Goal: Find specific page/section: Find specific page/section

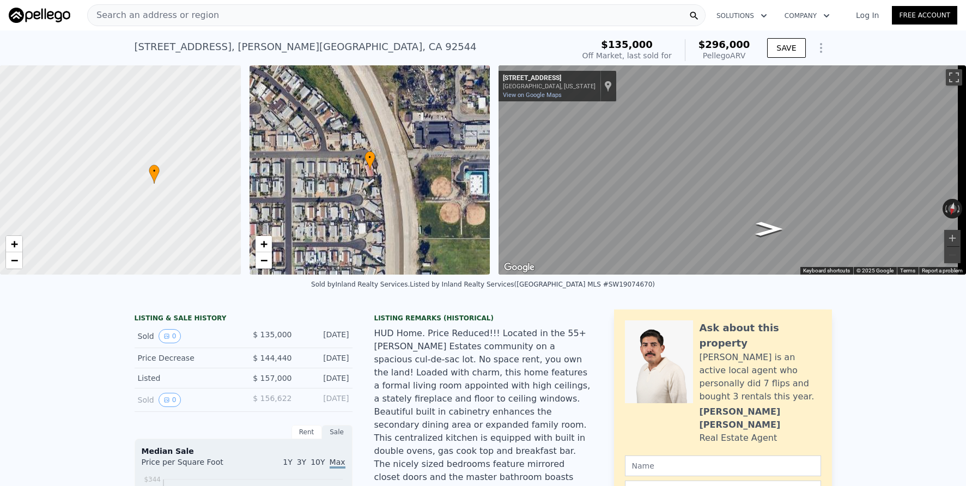
click at [179, 22] on div "Search an address or region" at bounding box center [153, 15] width 131 height 21
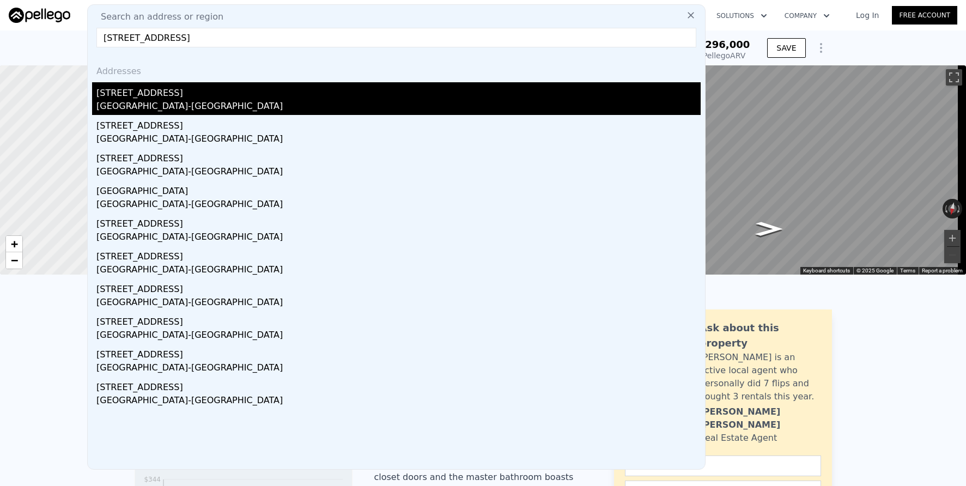
type input "[STREET_ADDRESS]"
click at [307, 89] on div "[STREET_ADDRESS]" at bounding box center [398, 90] width 604 height 17
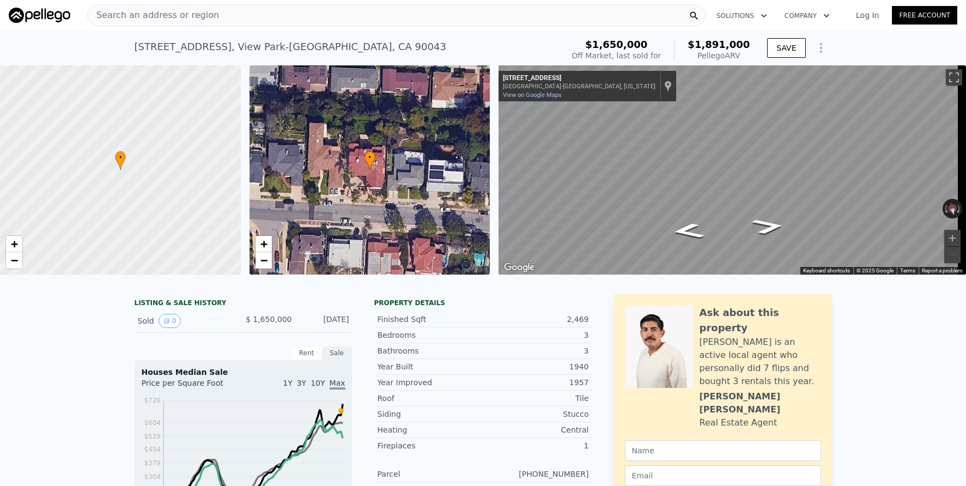
click at [188, 16] on span "Search an address or region" at bounding box center [153, 15] width 131 height 13
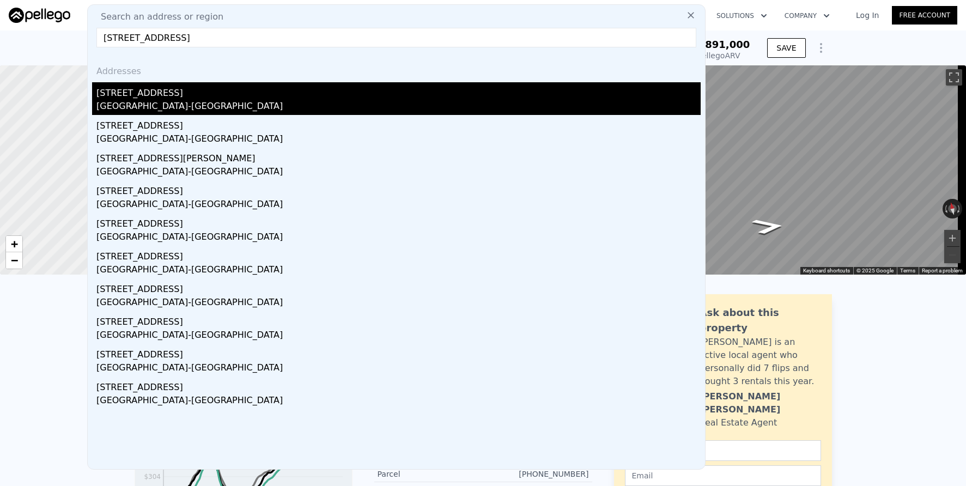
type input "[STREET_ADDRESS]"
click at [304, 87] on div "[STREET_ADDRESS]" at bounding box center [398, 90] width 604 height 17
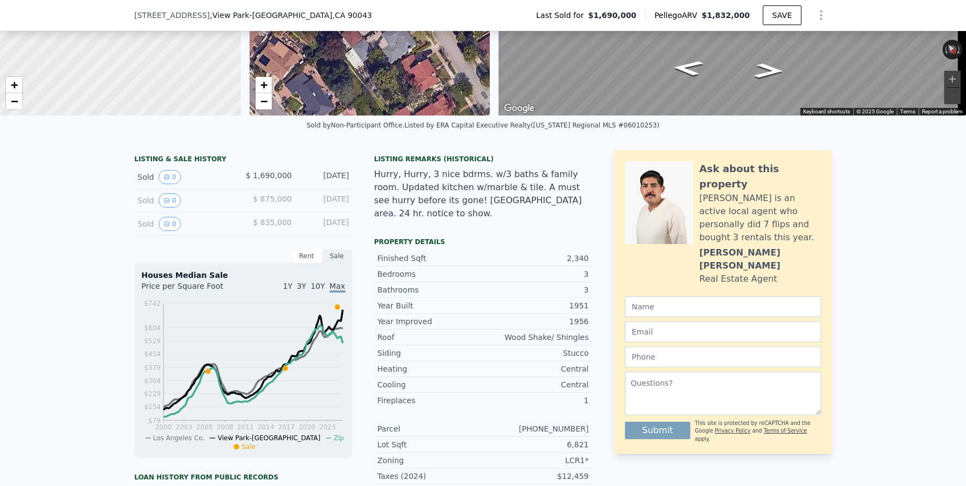
scroll to position [170, 0]
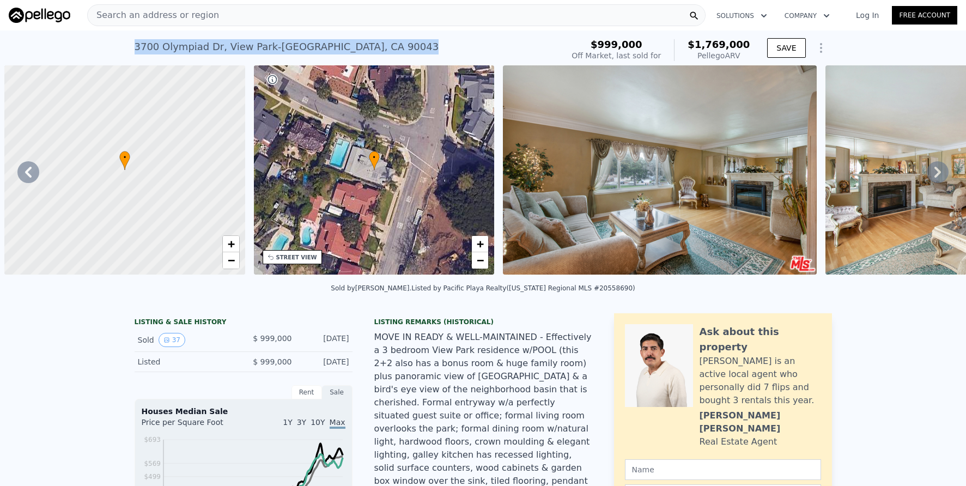
scroll to position [0, 10223]
